Goal: Information Seeking & Learning: Learn about a topic

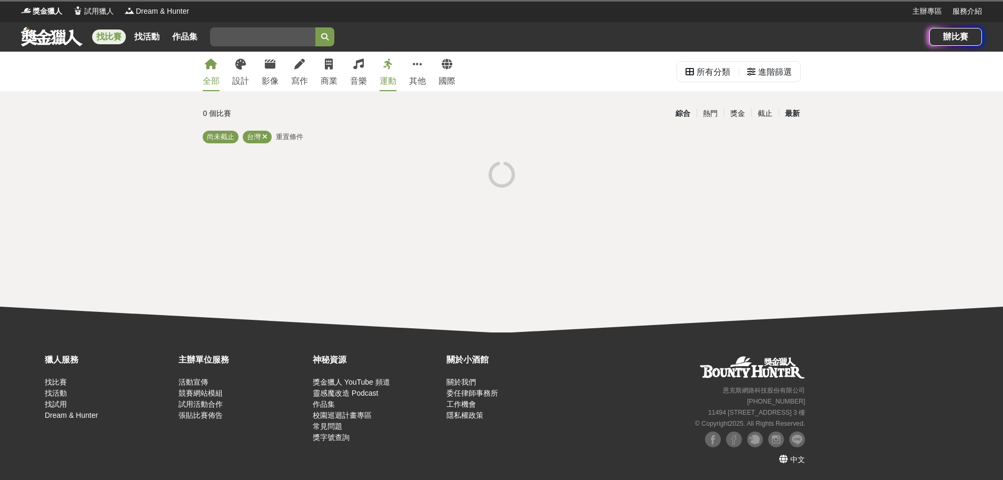
click at [793, 115] on div "最新" at bounding box center [792, 113] width 27 height 18
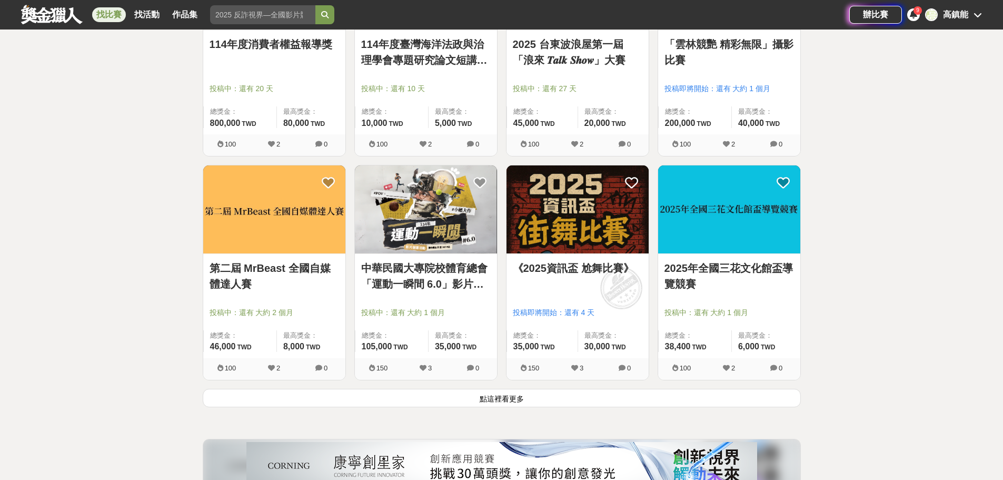
scroll to position [1316, 0]
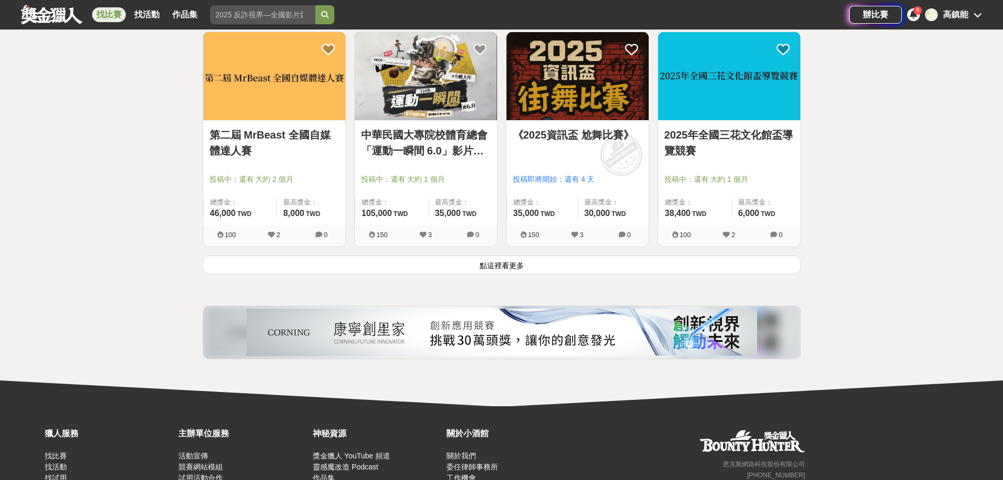
click at [512, 263] on button "點這裡看更多" at bounding box center [502, 264] width 598 height 18
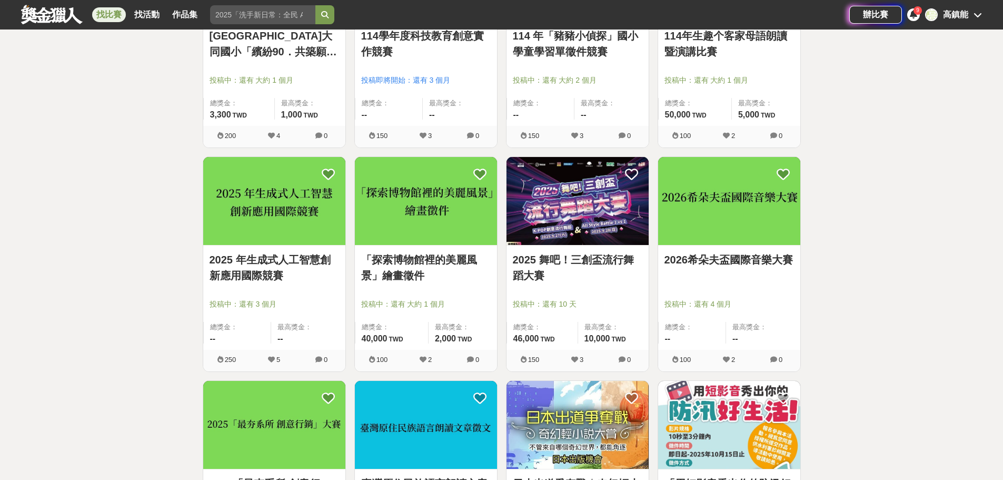
scroll to position [2421, 0]
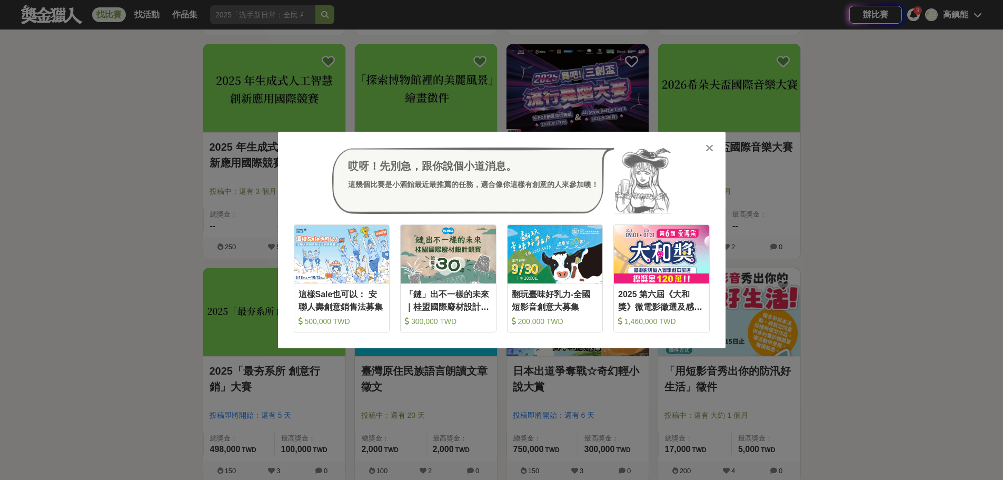
click at [709, 148] on icon at bounding box center [709, 148] width 8 height 11
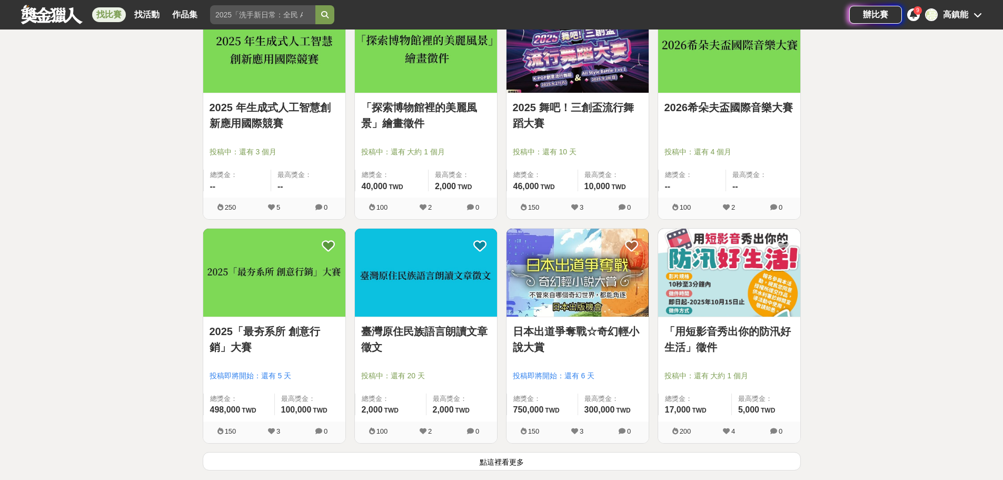
scroll to position [2527, 0]
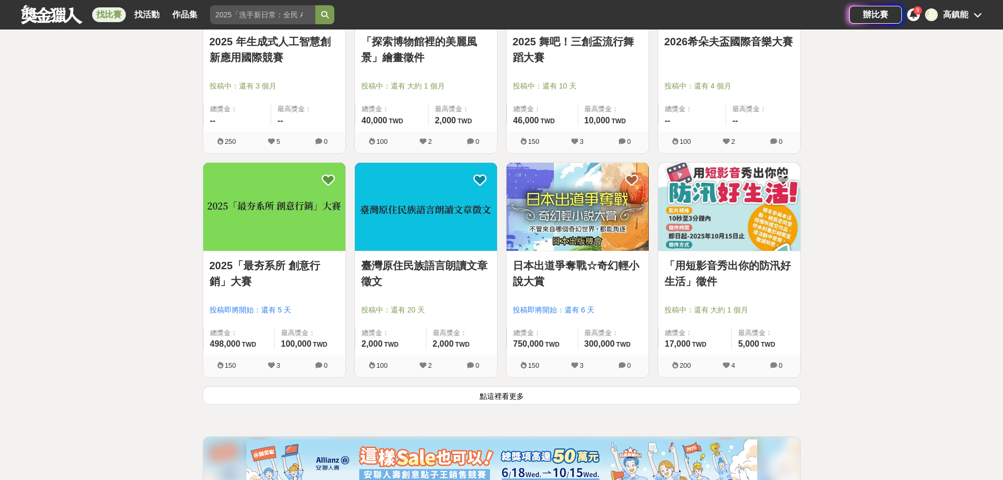
click at [507, 397] on button "點這裡看更多" at bounding box center [502, 395] width 598 height 18
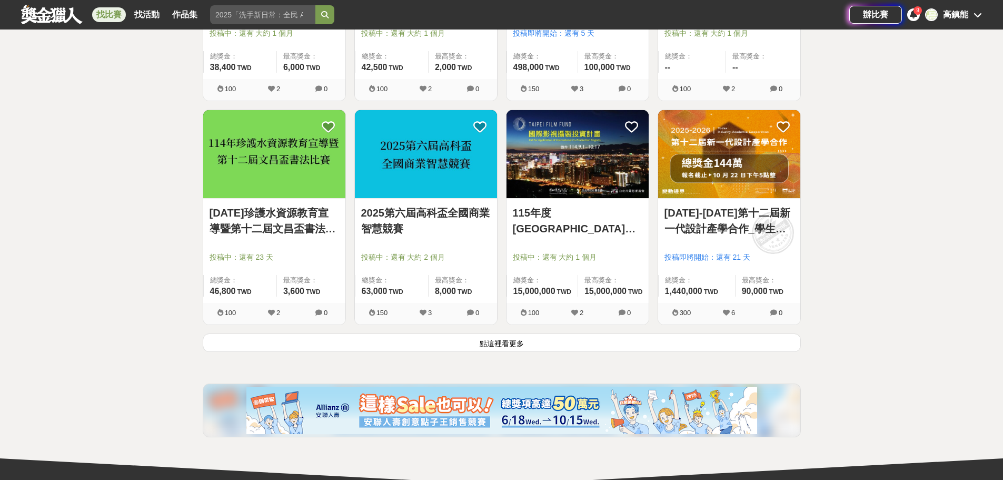
scroll to position [4001, 0]
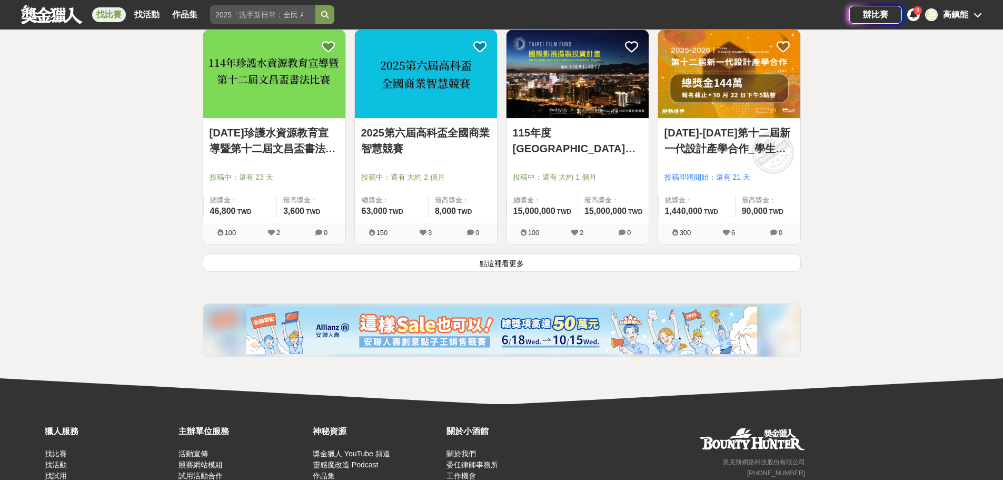
click at [515, 269] on button "點這裡看更多" at bounding box center [502, 262] width 598 height 18
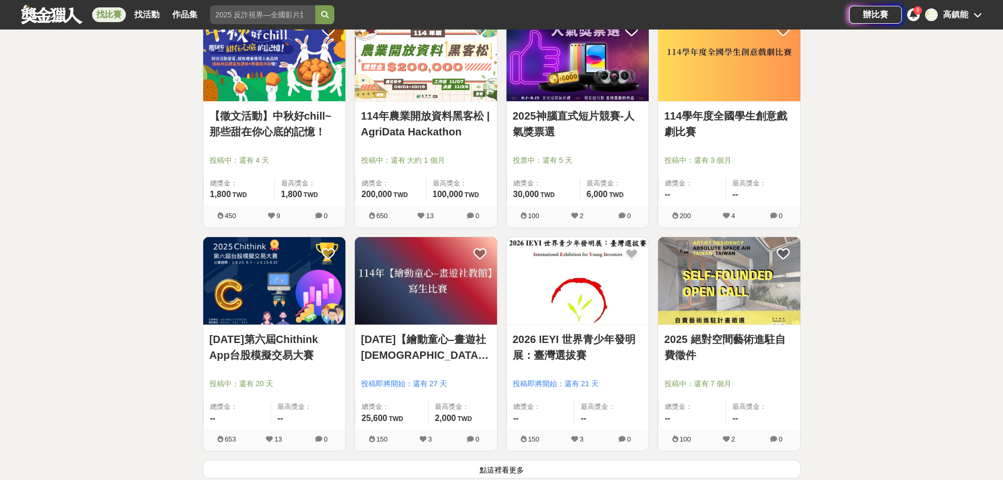
scroll to position [5264, 0]
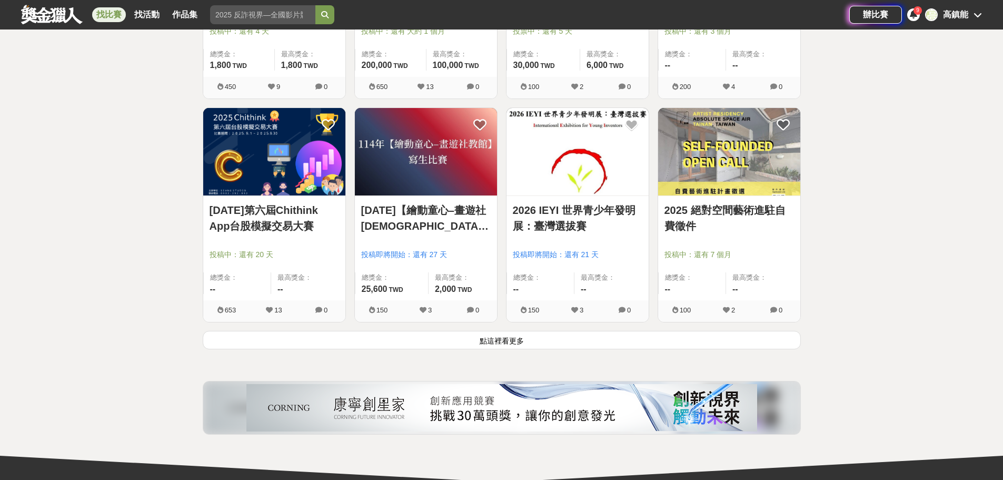
click at [498, 343] on button "點這裡看更多" at bounding box center [502, 340] width 598 height 18
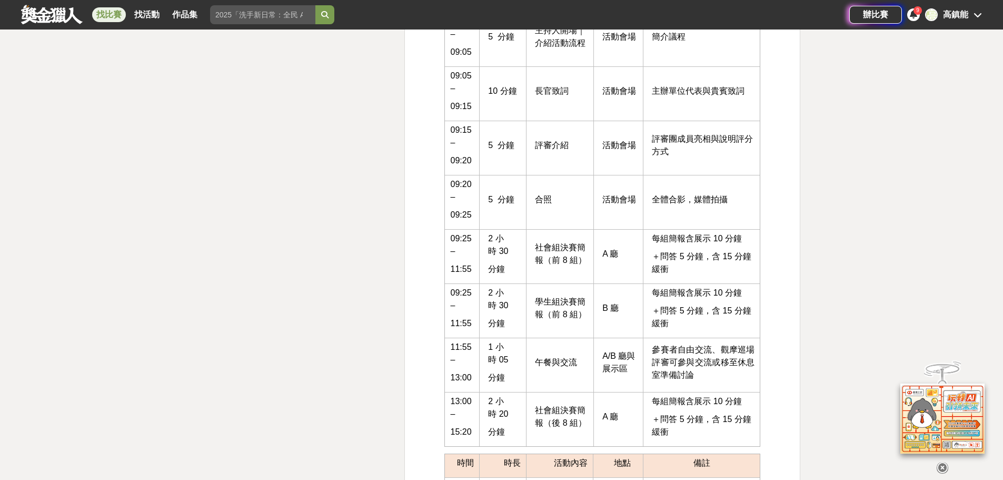
scroll to position [2895, 0]
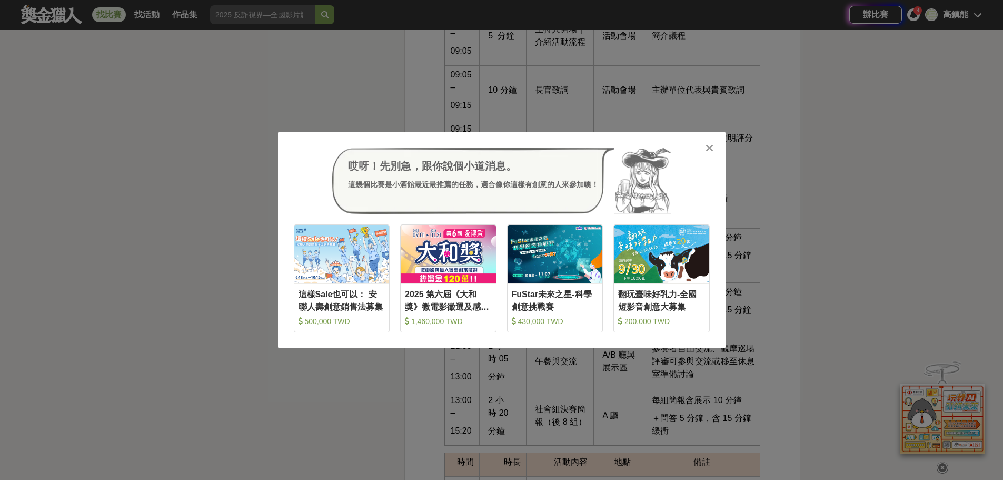
click at [710, 148] on icon at bounding box center [709, 148] width 8 height 11
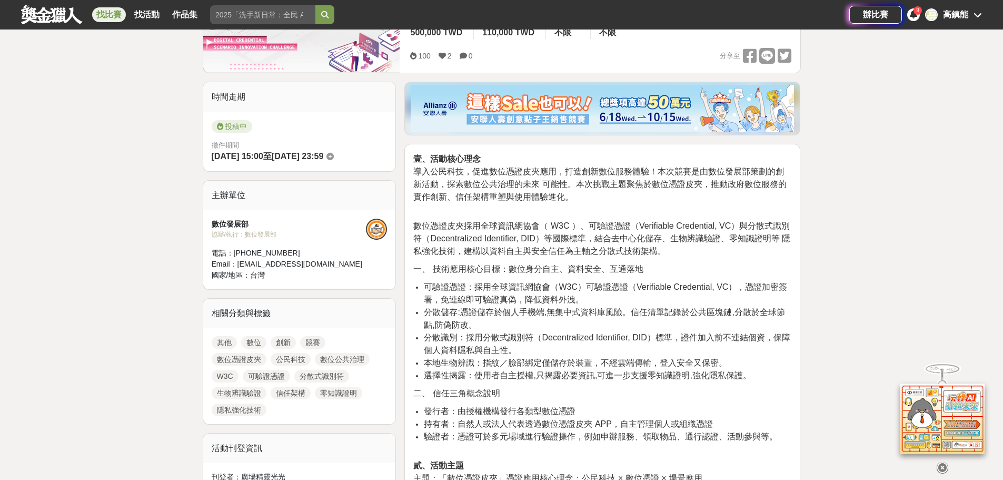
scroll to position [110, 0]
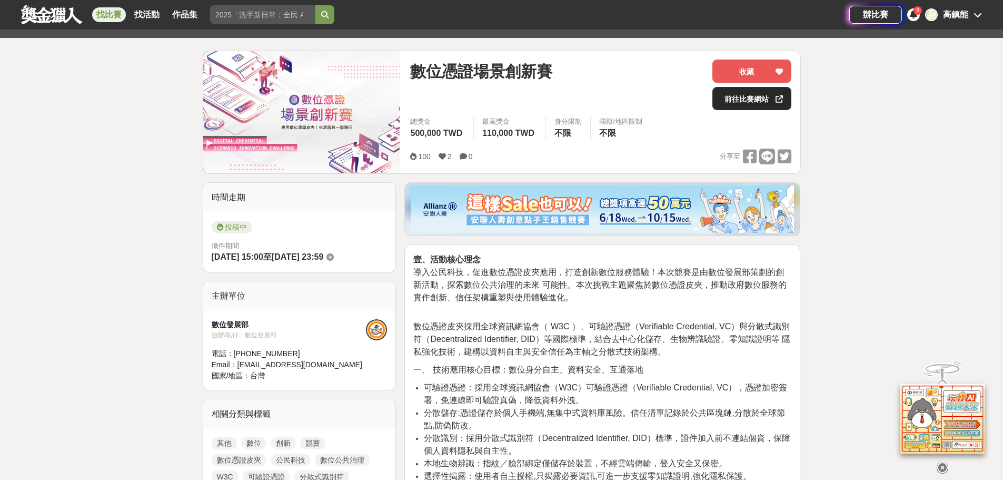
click at [745, 96] on link "前往比賽網站" at bounding box center [751, 98] width 79 height 23
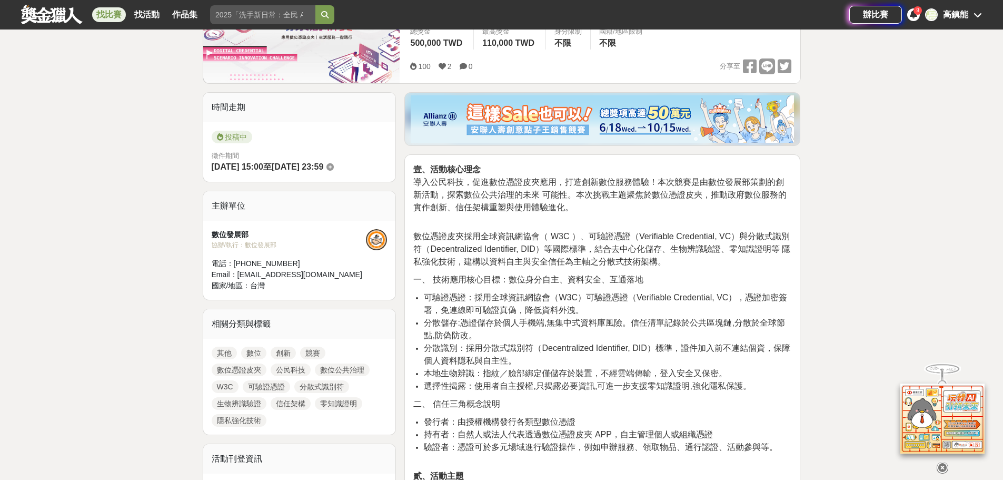
scroll to position [0, 0]
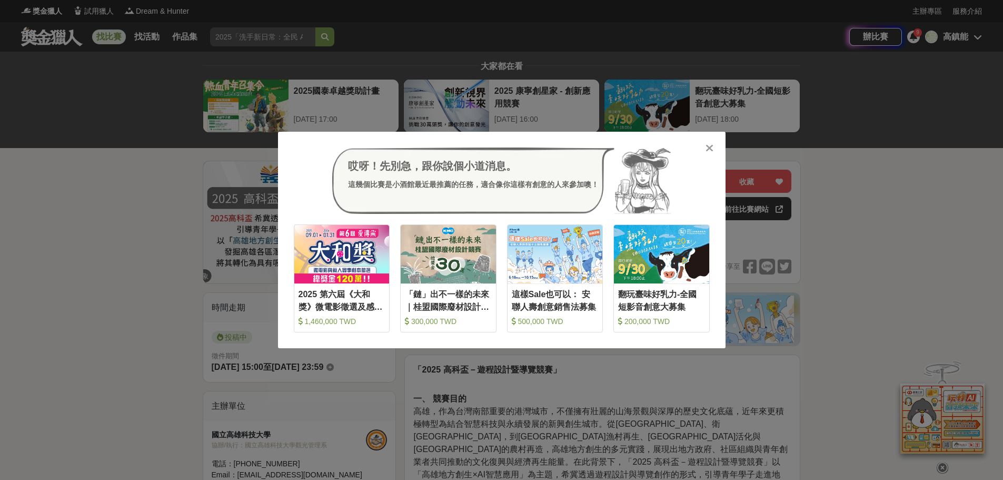
click at [710, 145] on icon at bounding box center [709, 148] width 8 height 11
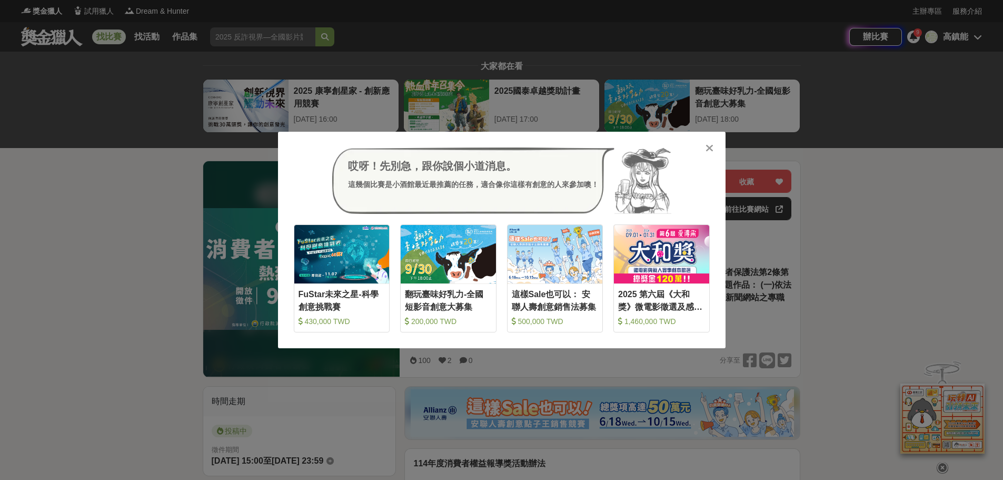
click at [710, 146] on icon at bounding box center [709, 148] width 8 height 11
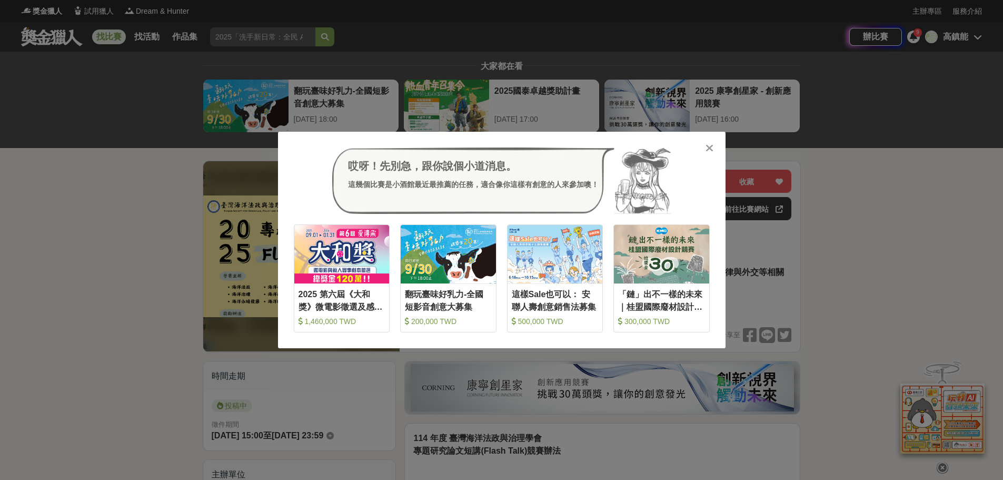
click at [711, 145] on icon at bounding box center [709, 148] width 8 height 11
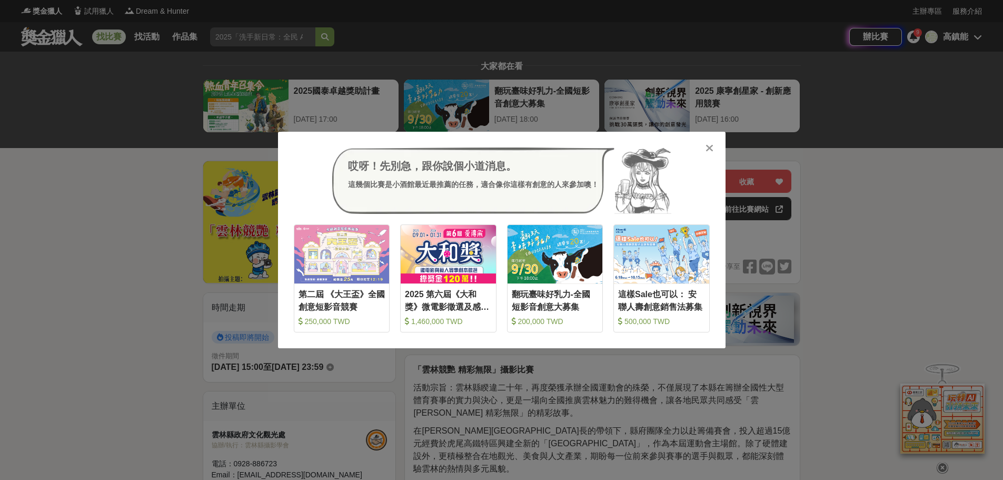
click at [710, 147] on icon at bounding box center [709, 148] width 8 height 11
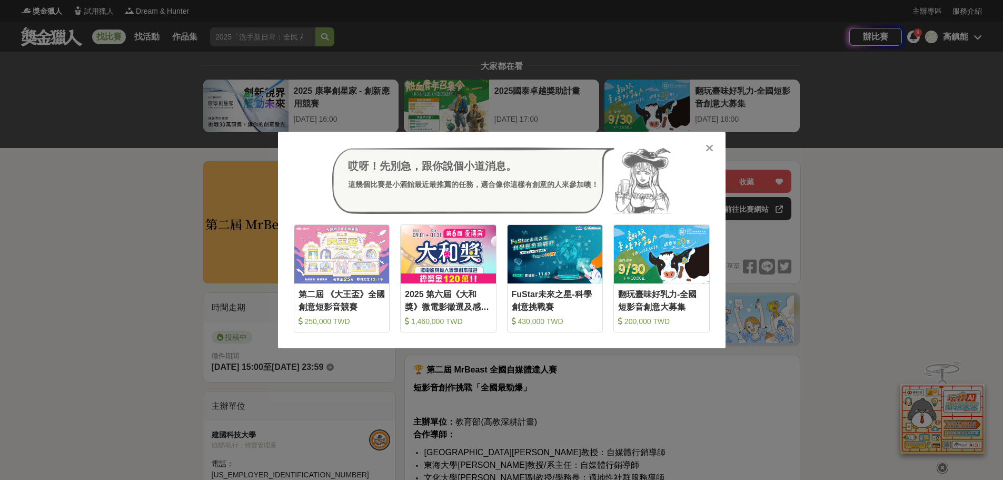
click at [711, 149] on icon at bounding box center [709, 148] width 8 height 11
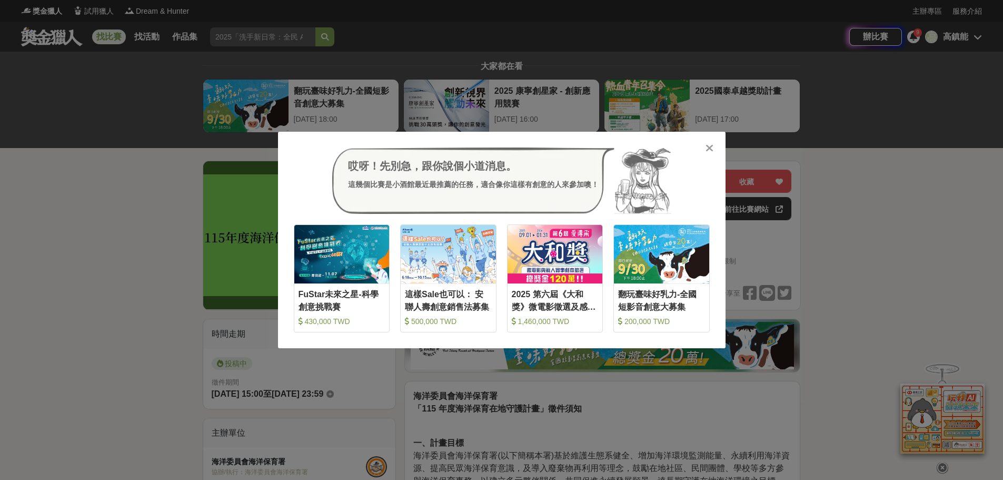
click at [709, 155] on div "哎呀！先別急，跟你說個小道消息。 這幾個比賽是小酒館最近最推薦的任務，適合像你這樣有創意的人來參加噢！" at bounding box center [502, 180] width 416 height 66
click at [710, 148] on icon at bounding box center [709, 148] width 8 height 11
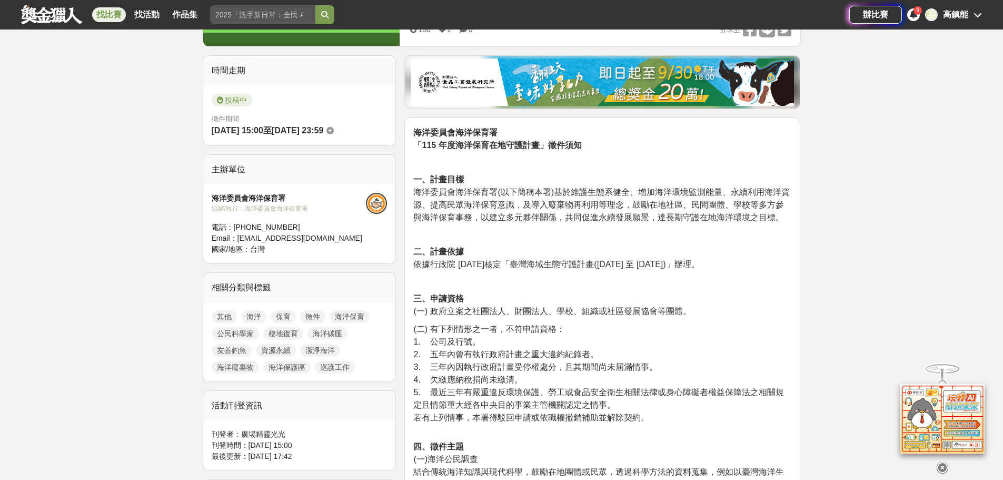
scroll to position [421, 0]
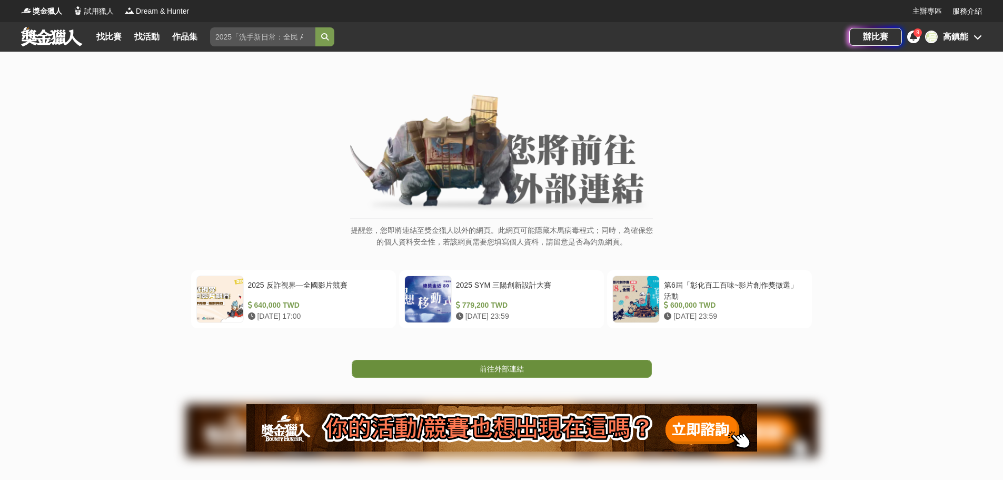
click at [530, 369] on link "前往外部連結" at bounding box center [502, 369] width 300 height 18
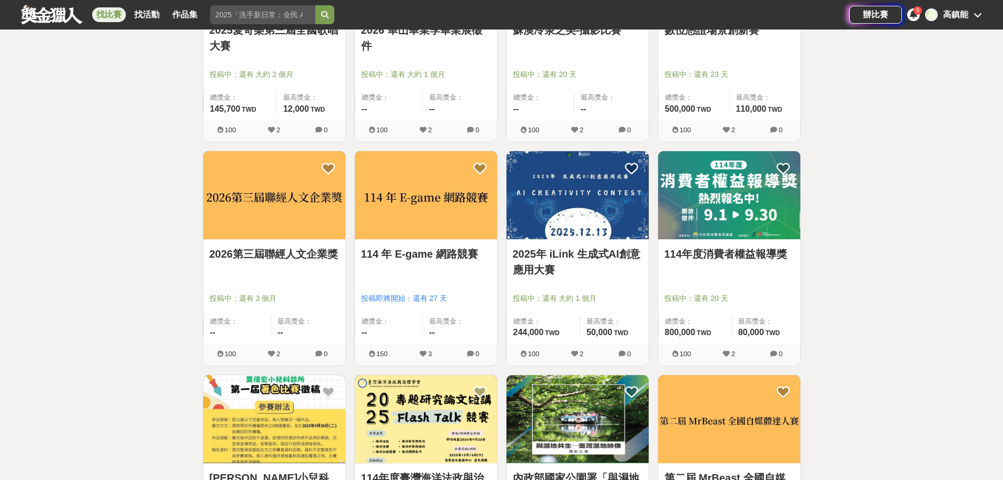
scroll to position [737, 0]
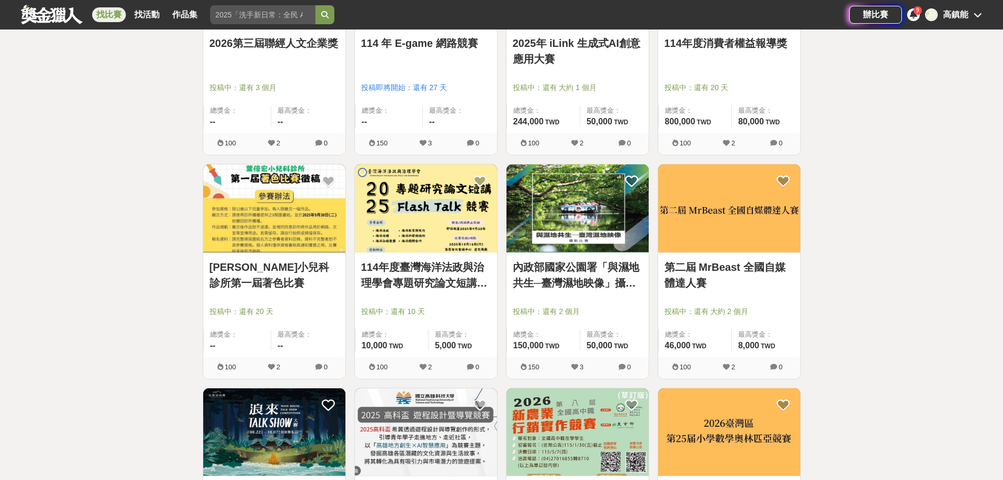
click at [565, 275] on link "內政部國家公園署「與濕地共生─臺灣濕地映像」攝影比賽" at bounding box center [577, 275] width 129 height 32
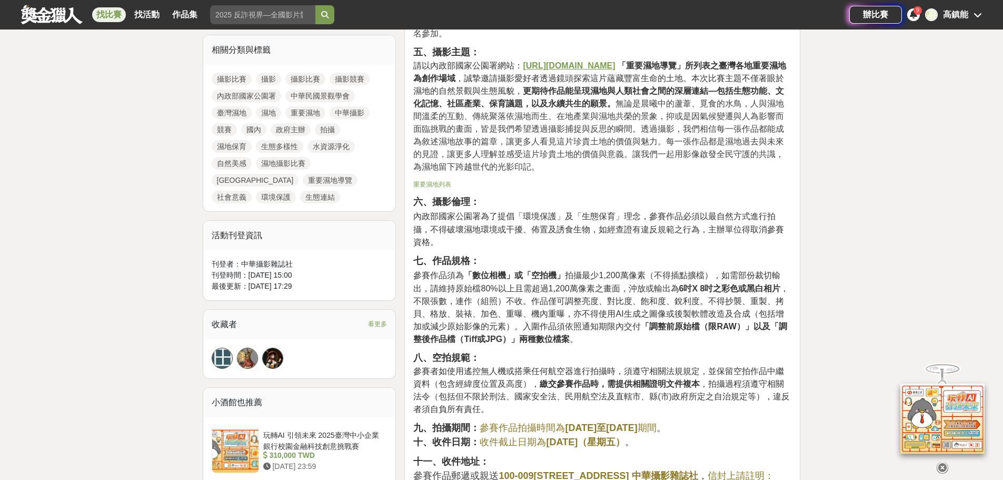
scroll to position [632, 0]
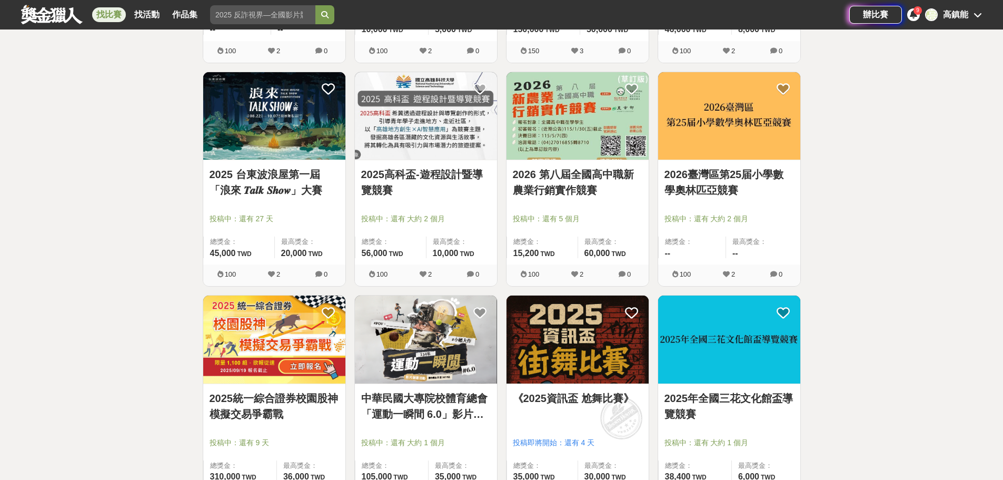
scroll to position [1316, 0]
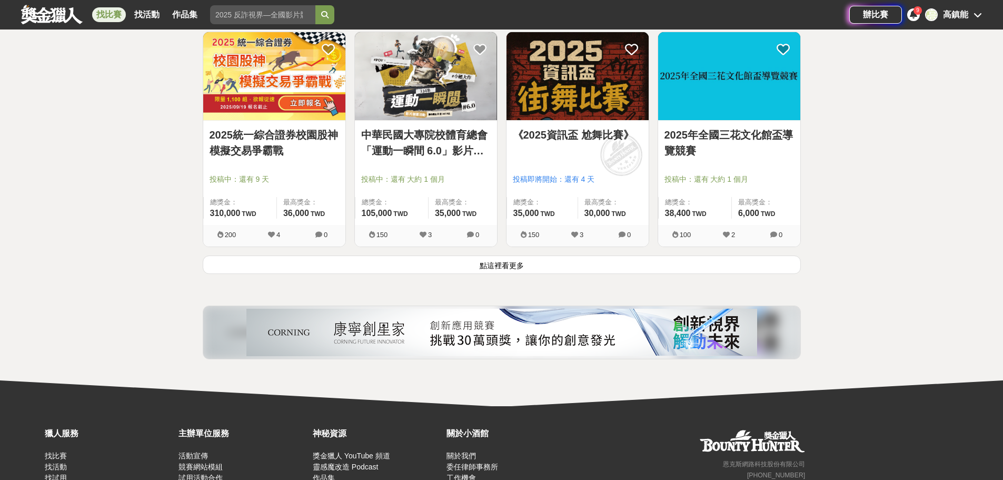
click at [507, 264] on button "點這裡看更多" at bounding box center [502, 264] width 598 height 18
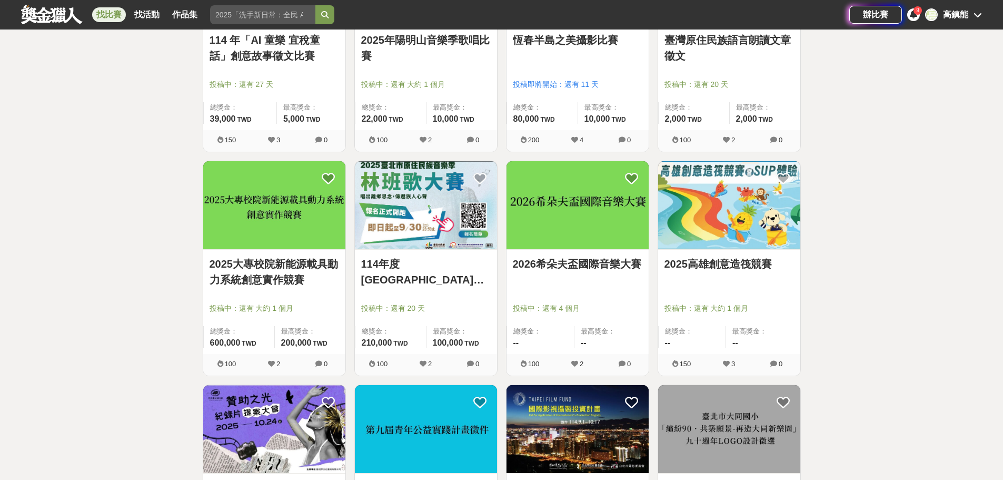
scroll to position [1737, 0]
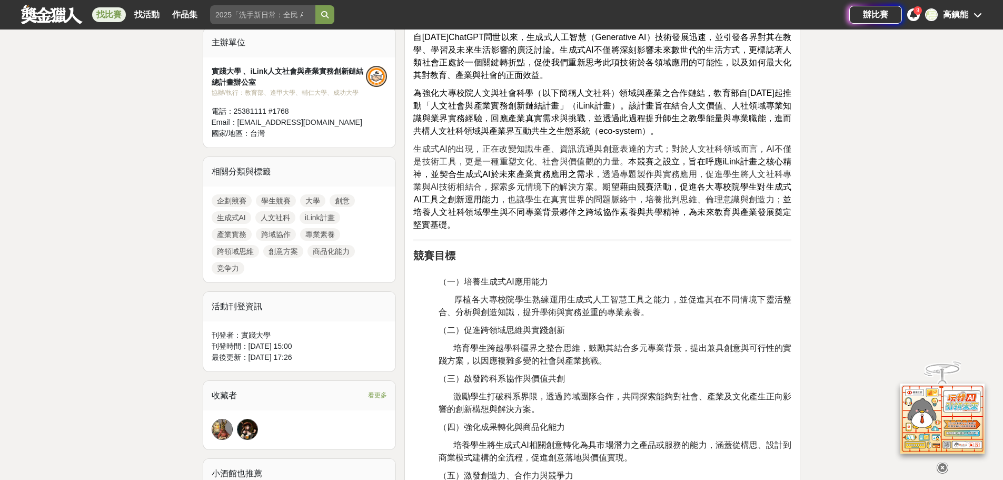
scroll to position [368, 0]
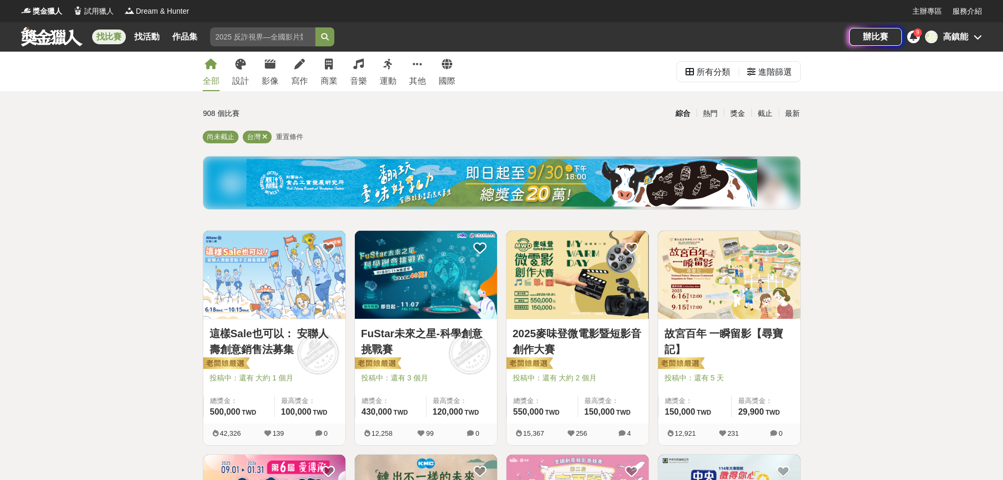
drag, startPoint x: 881, startPoint y: 266, endPoint x: 871, endPoint y: 262, distance: 10.9
click at [790, 114] on div "最新" at bounding box center [792, 113] width 27 height 18
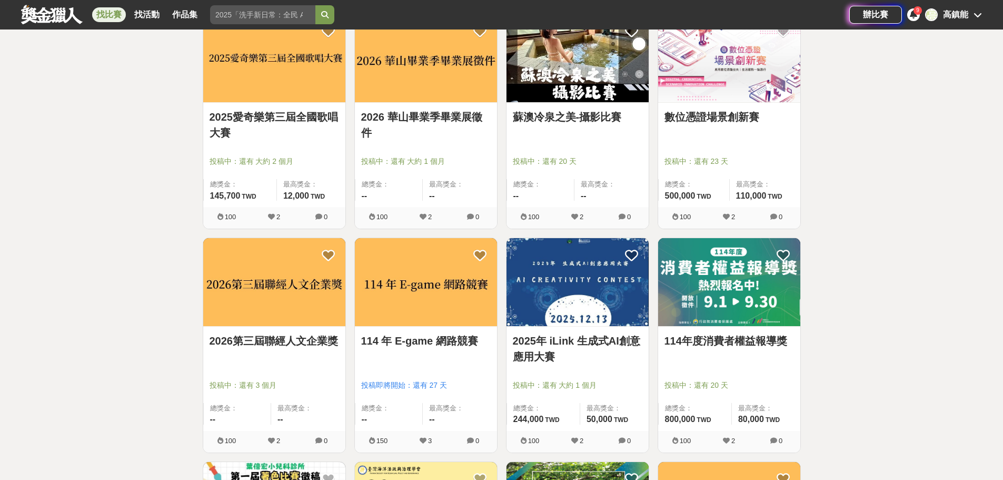
scroll to position [579, 0]
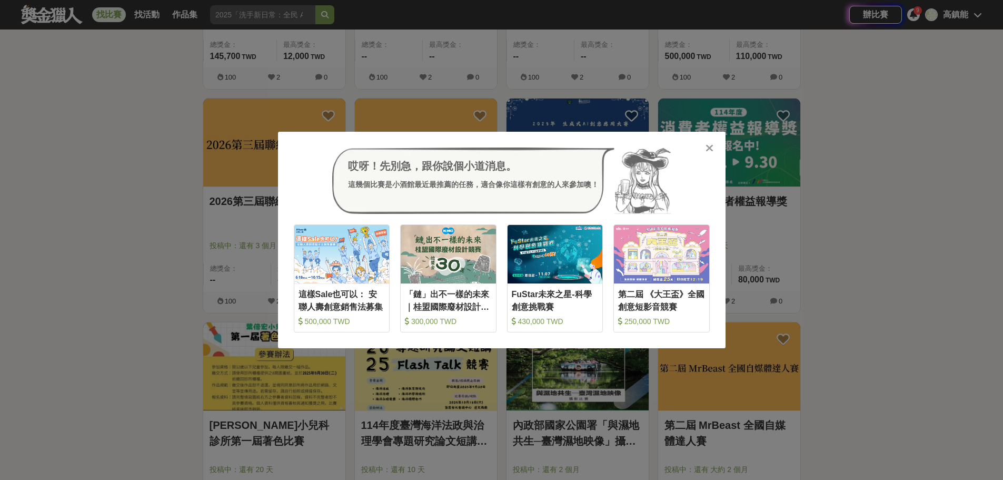
click at [707, 151] on icon at bounding box center [709, 148] width 8 height 11
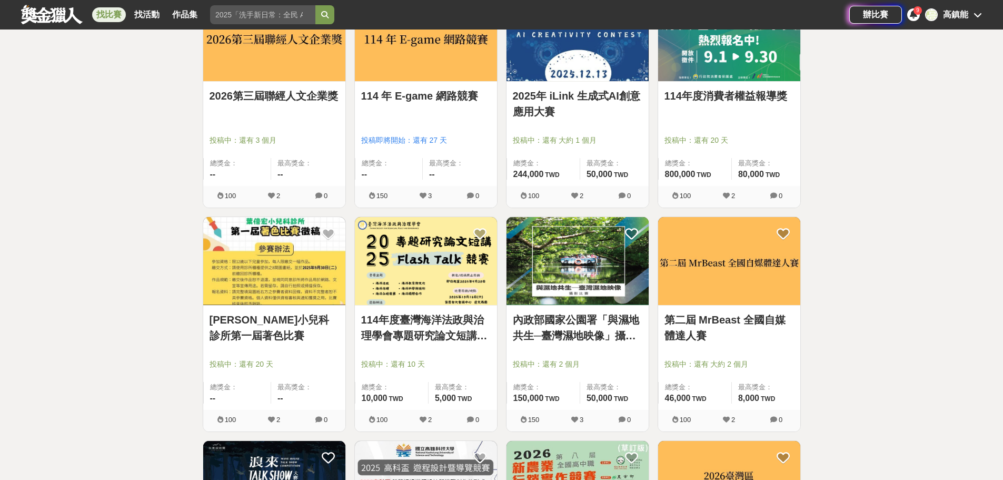
scroll to position [895, 0]
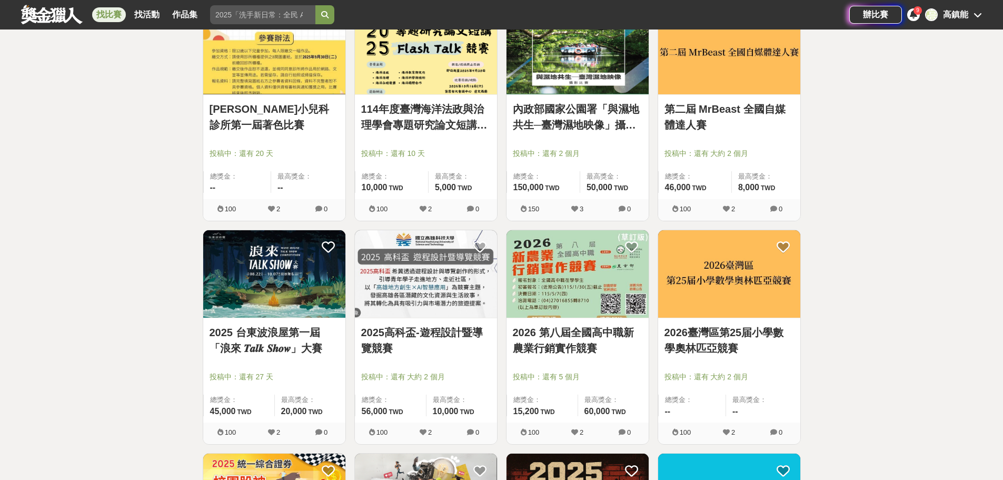
click at [452, 334] on link "2025高科盃-遊程設計暨導覽競賽" at bounding box center [425, 340] width 129 height 32
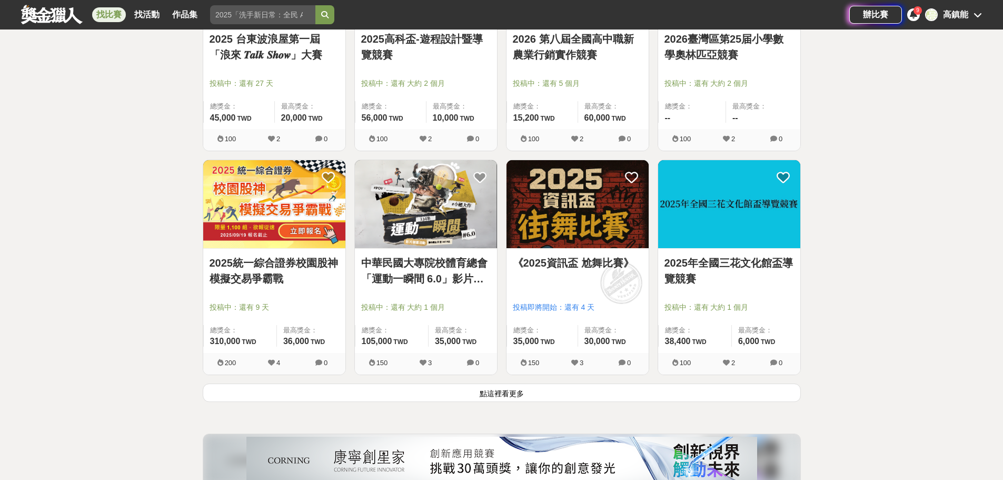
scroll to position [1316, 0]
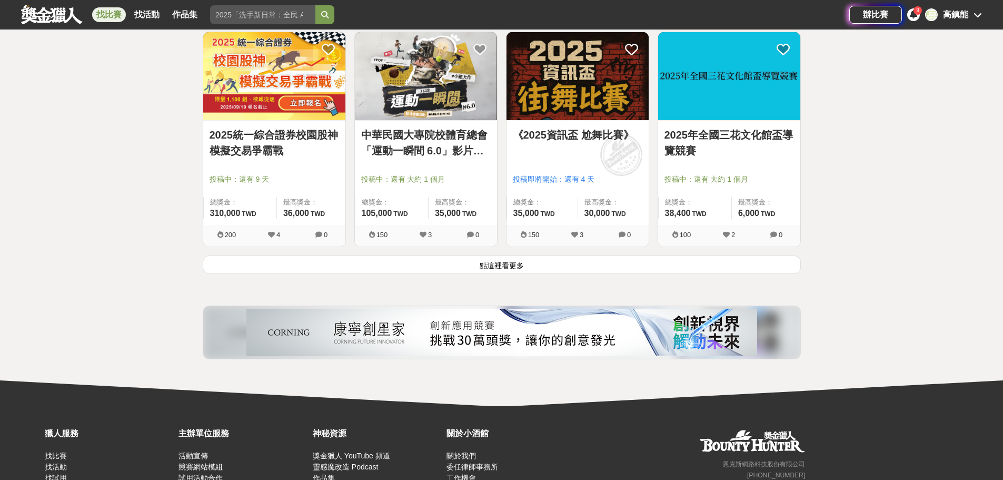
click at [494, 270] on button "點這裡看更多" at bounding box center [502, 264] width 598 height 18
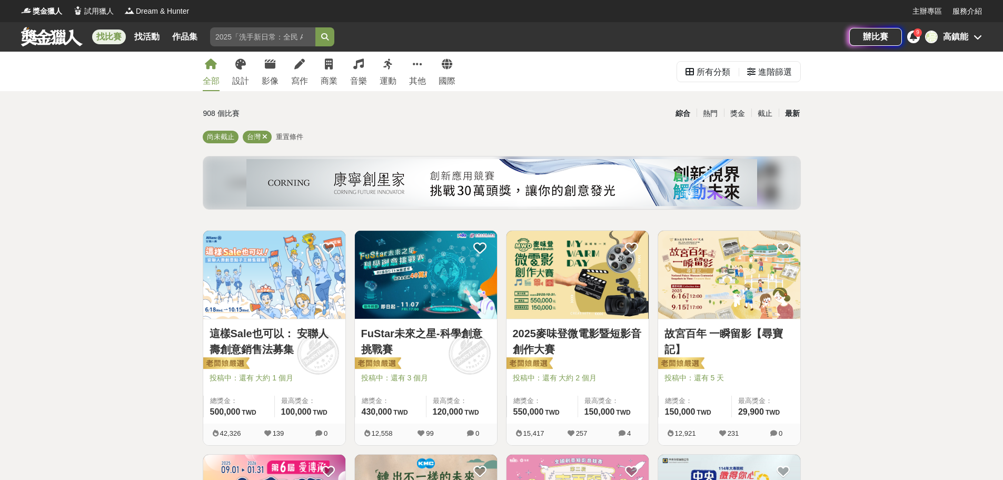
click at [793, 118] on div "最新" at bounding box center [792, 113] width 27 height 18
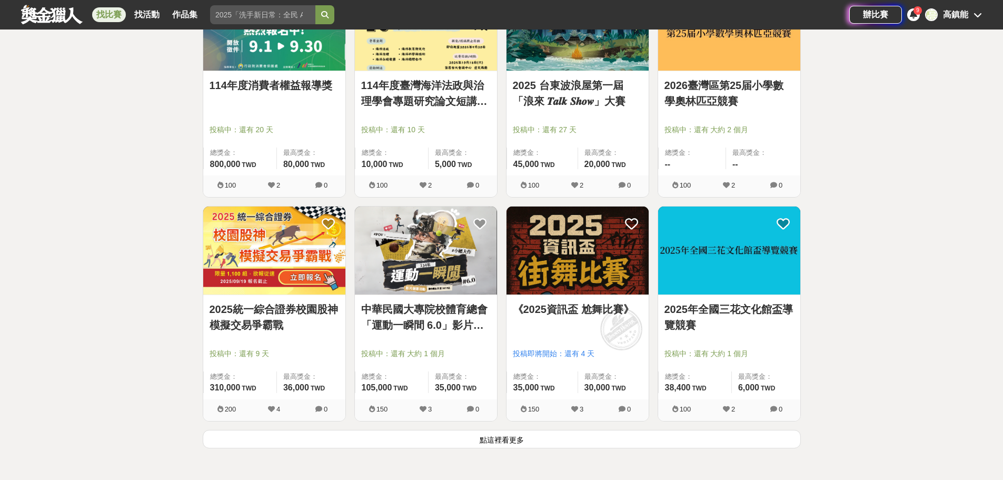
scroll to position [1211, 0]
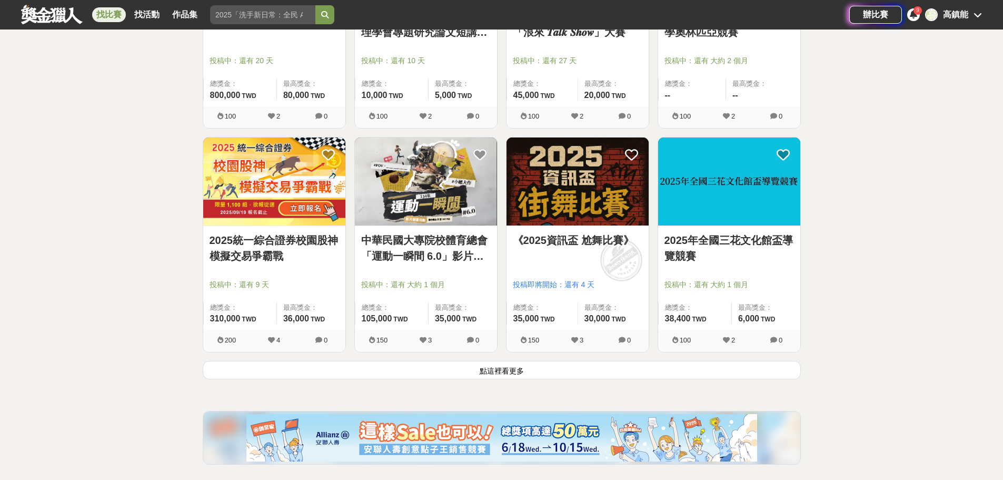
click at [505, 366] on button "點這裡看更多" at bounding box center [502, 370] width 598 height 18
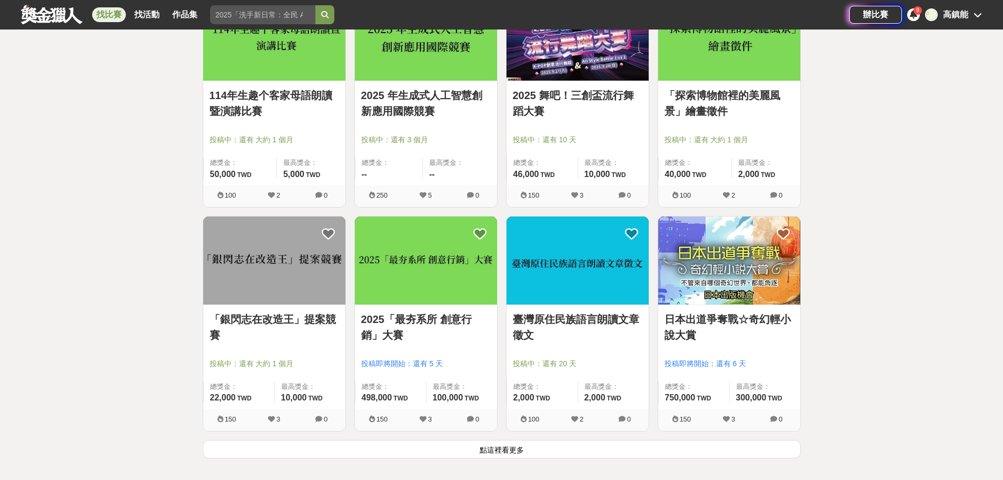
scroll to position [2474, 0]
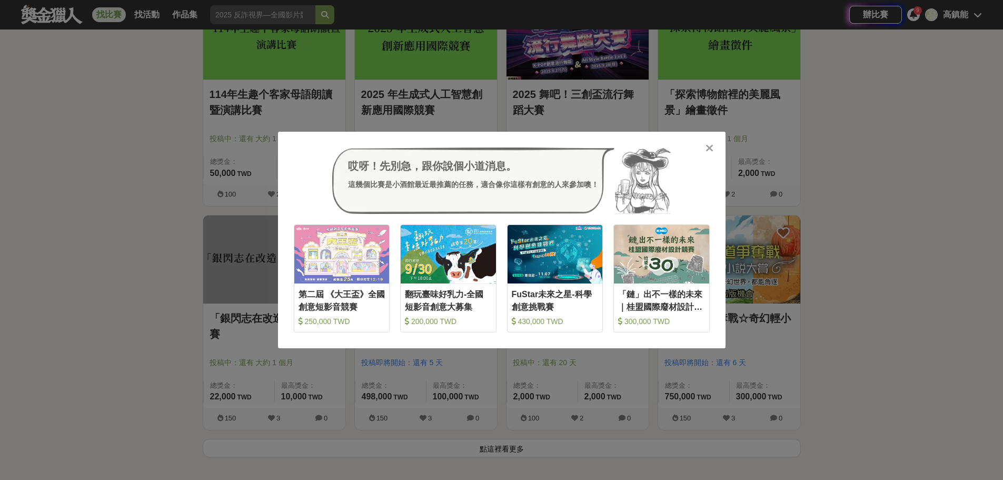
click at [95, 107] on div "哎呀！先別急，跟你說個小道消息。 這幾個比賽是小酒館最近最推薦的任務，適合像你這樣有創意的人來參加噢！ 收藏 第二屆 《大王盃》全國創意短影音競賽 250,0…" at bounding box center [501, 240] width 1003 height 480
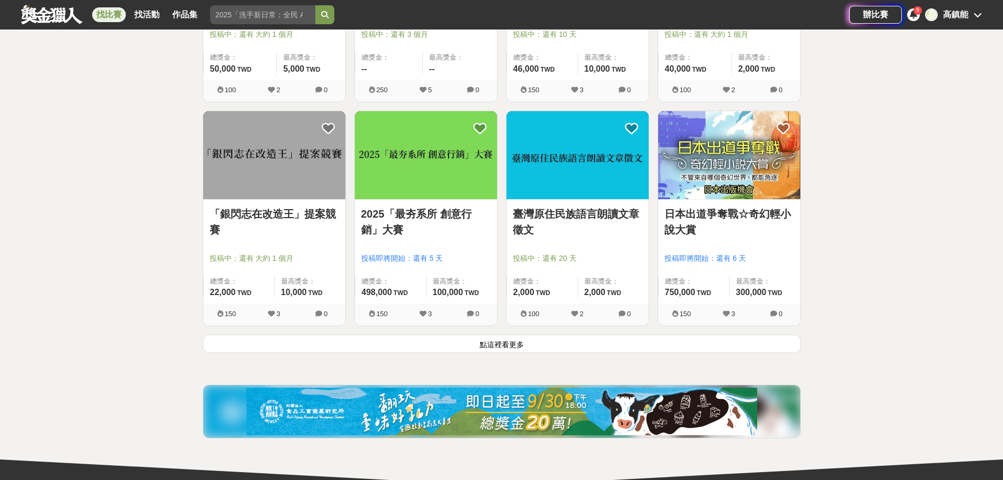
scroll to position [2579, 0]
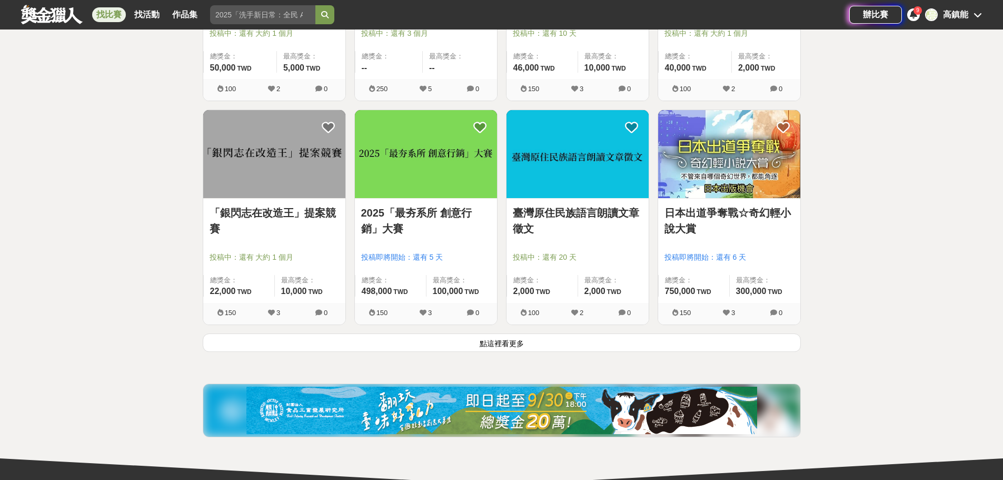
click at [514, 340] on button "點這裡看更多" at bounding box center [502, 342] width 598 height 18
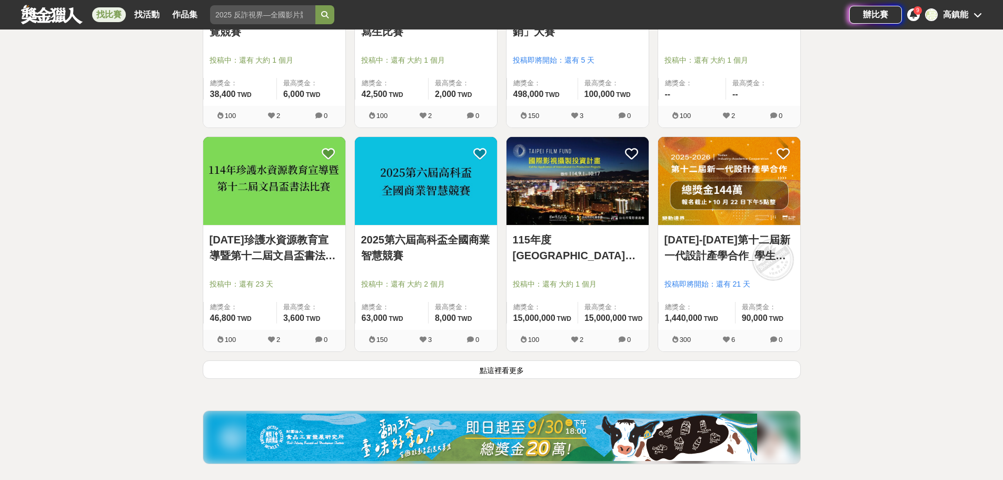
scroll to position [3948, 0]
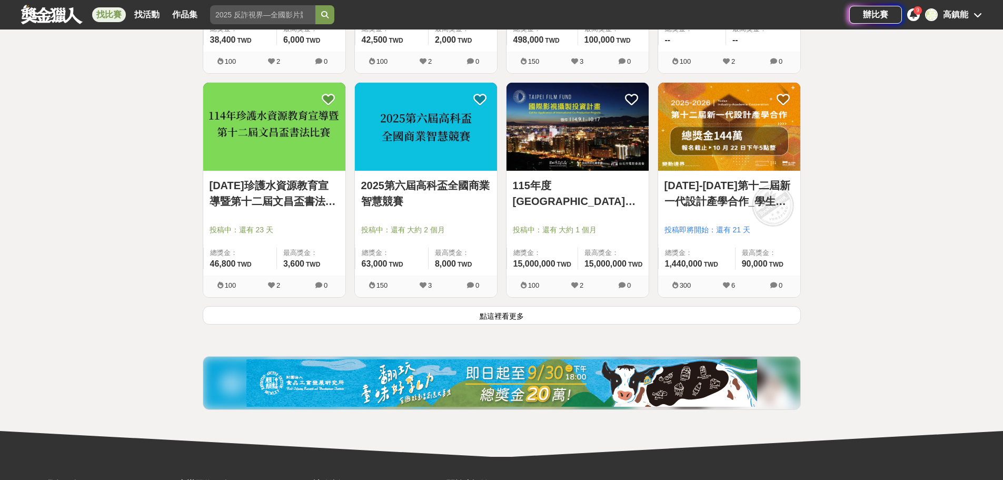
click at [494, 318] on button "點這裡看更多" at bounding box center [502, 315] width 598 height 18
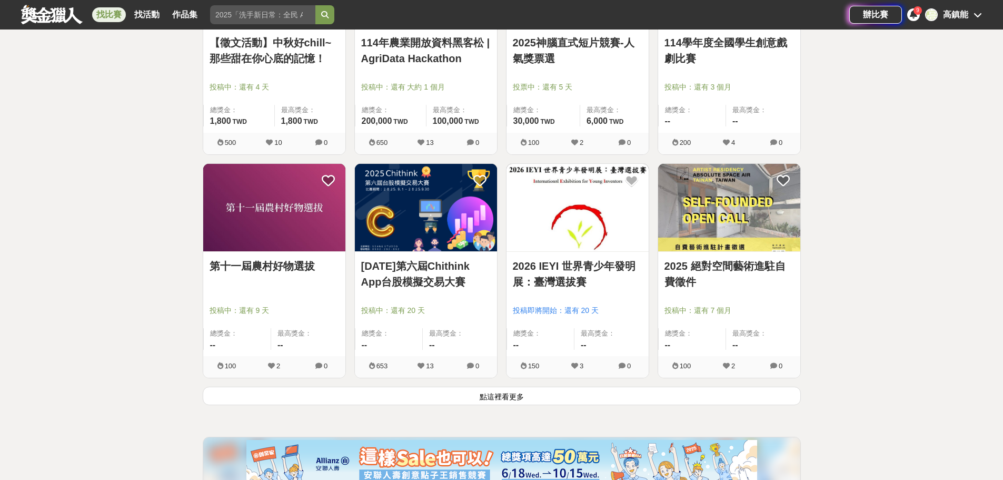
scroll to position [5211, 0]
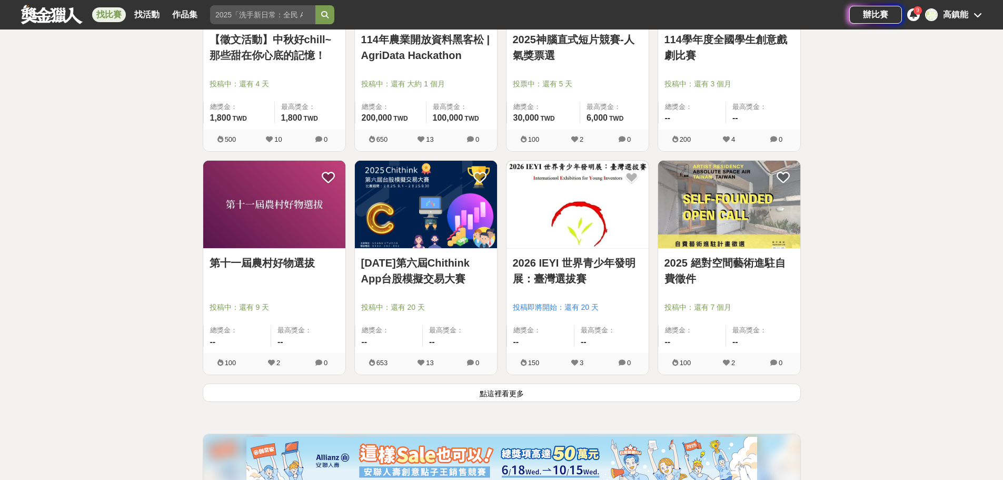
click at [512, 391] on button "點這裡看更多" at bounding box center [502, 392] width 598 height 18
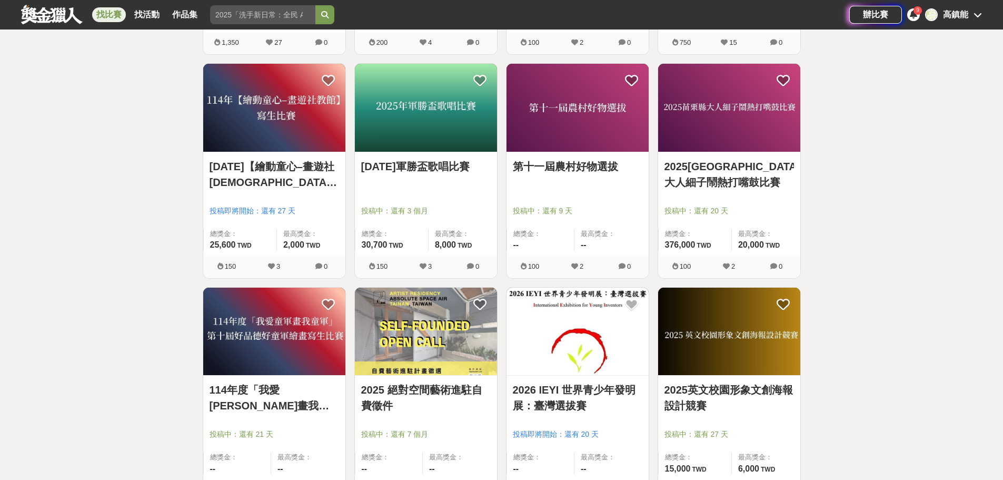
scroll to position [6527, 0]
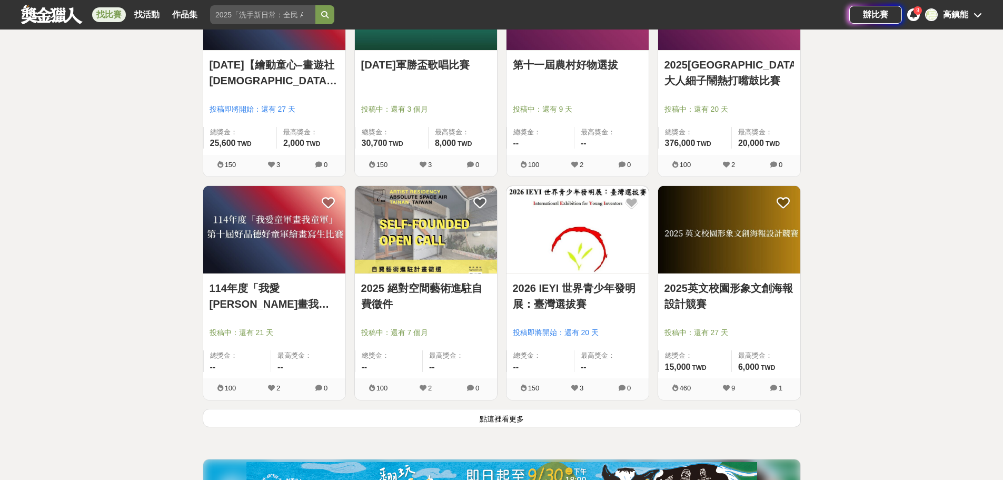
click at [496, 424] on button "點這裡看更多" at bounding box center [502, 417] width 598 height 18
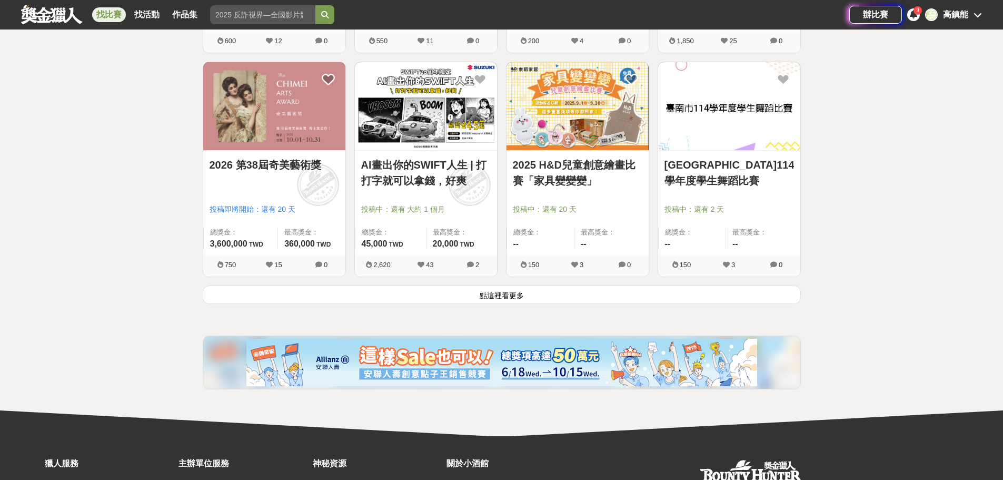
scroll to position [8001, 0]
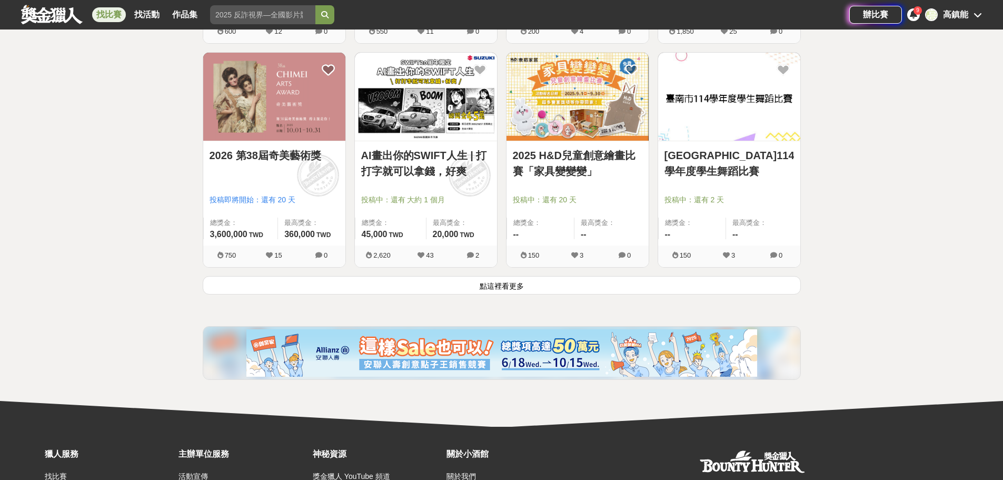
click at [493, 286] on button "點這裡看更多" at bounding box center [502, 285] width 598 height 18
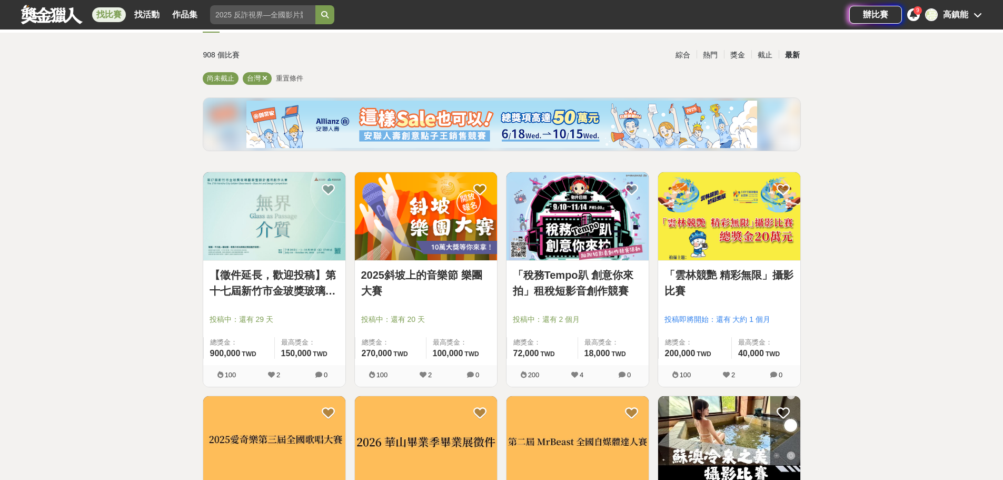
scroll to position [13, 0]
